Goal: Check status: Check status

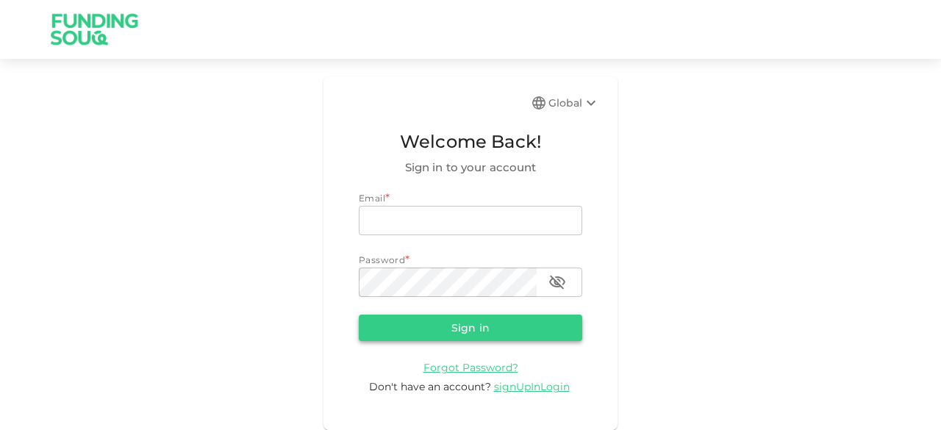
type input "[EMAIL_ADDRESS][DOMAIN_NAME]"
click at [381, 321] on button "Sign in" at bounding box center [471, 328] width 224 height 26
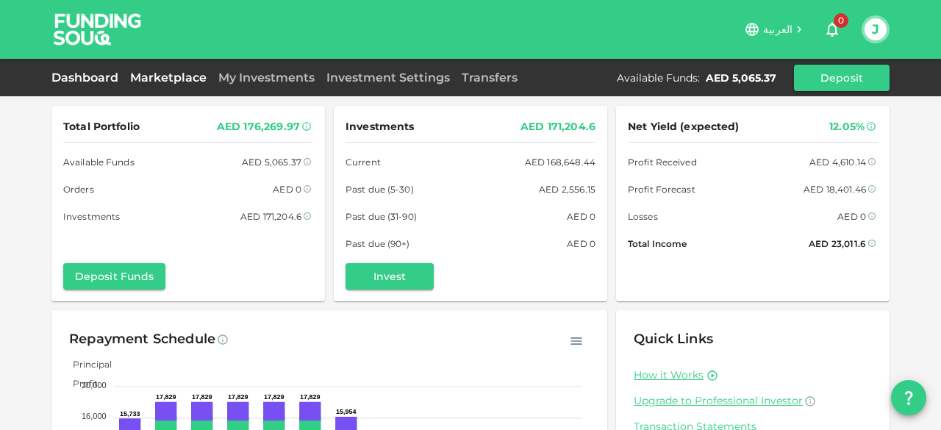
click at [163, 80] on link "Marketplace" at bounding box center [168, 78] width 88 height 14
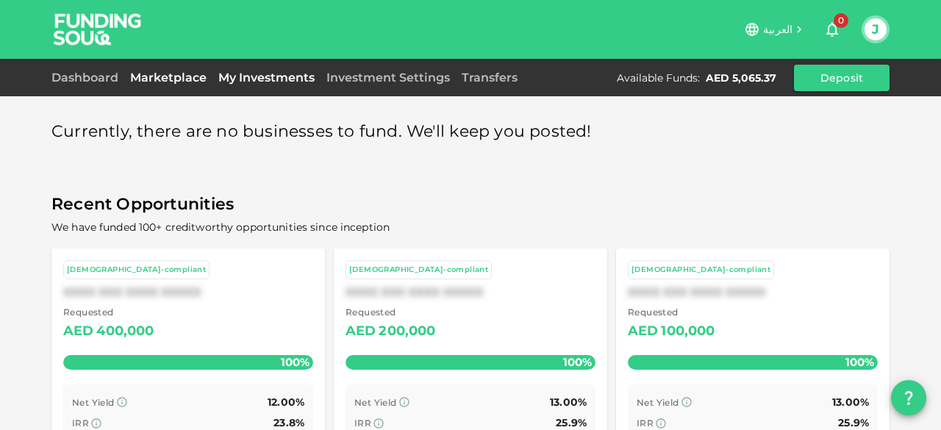
click at [281, 78] on link "My Investments" at bounding box center [267, 78] width 108 height 14
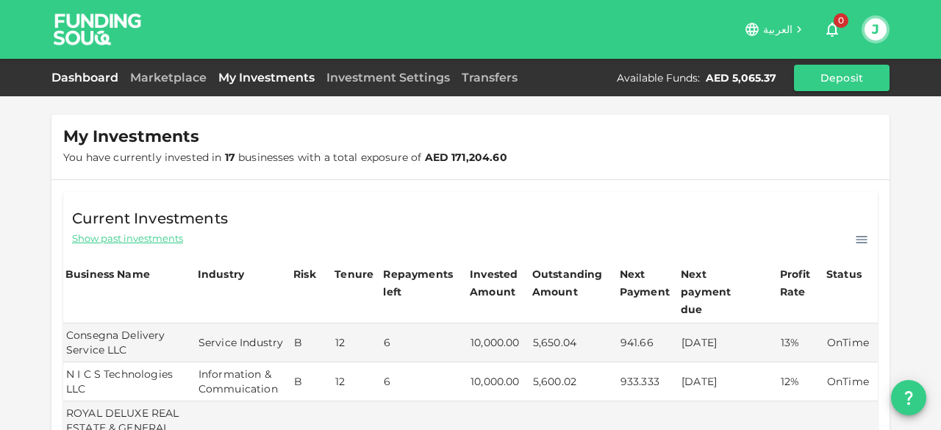
click at [83, 76] on link "Dashboard" at bounding box center [87, 78] width 73 height 14
